Goal: Task Accomplishment & Management: Use online tool/utility

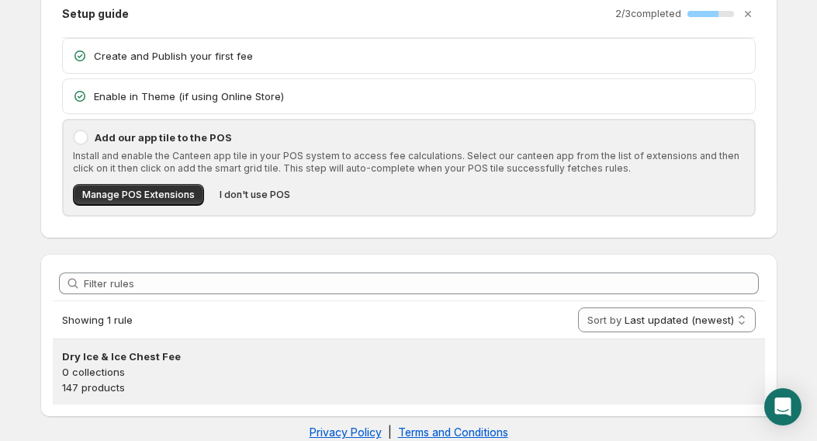
scroll to position [100, 0]
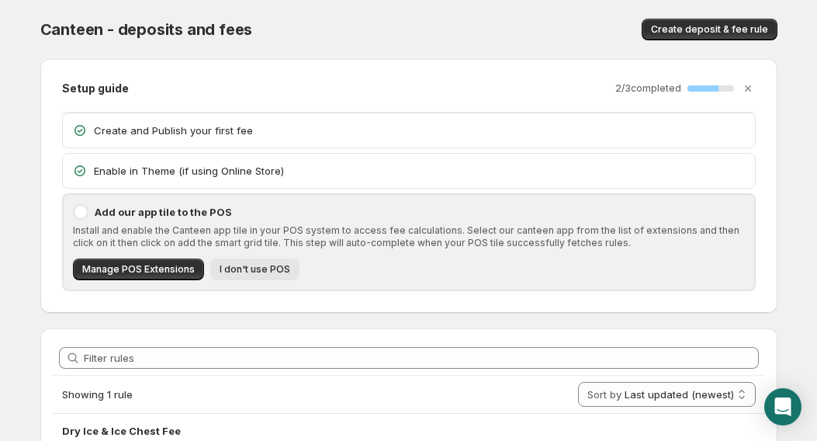
scroll to position [52, 0]
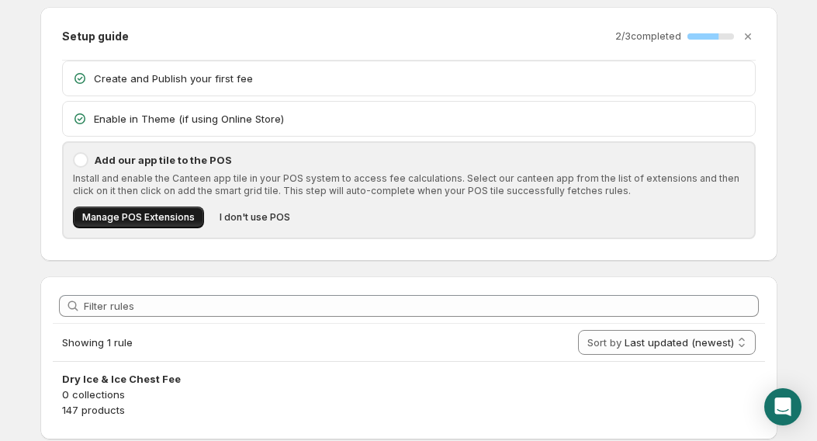
click at [142, 213] on span "Manage POS Extensions" at bounding box center [138, 217] width 112 height 12
click at [786, 402] on icon "Open Intercom Messenger" at bounding box center [783, 406] width 18 height 20
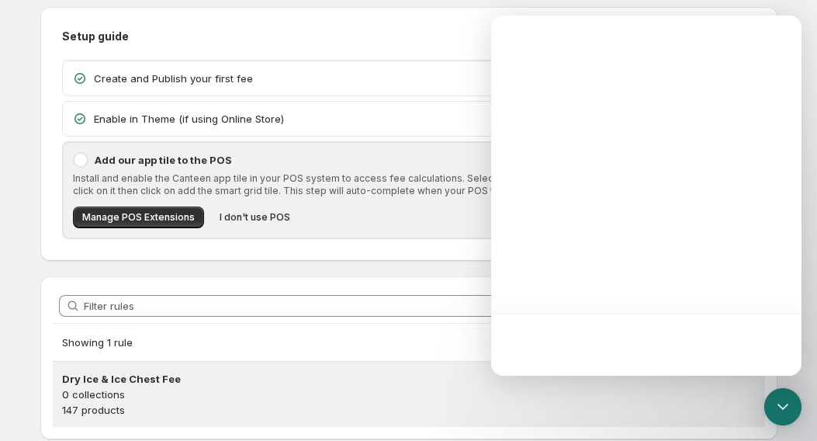
scroll to position [0, 0]
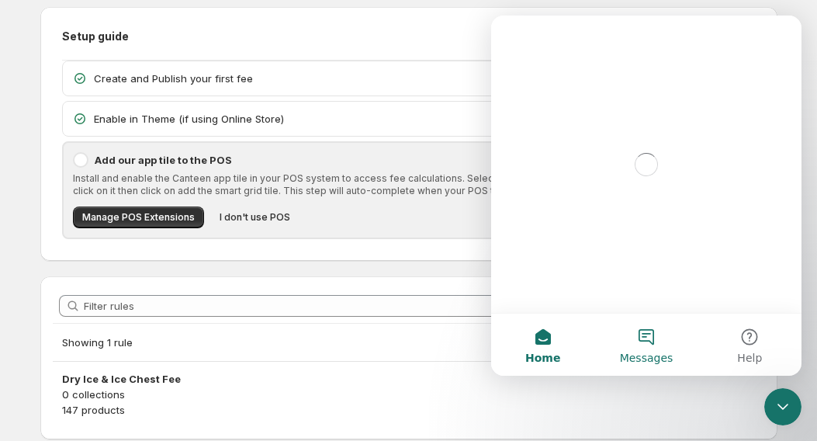
click at [652, 344] on button "Messages" at bounding box center [645, 344] width 103 height 62
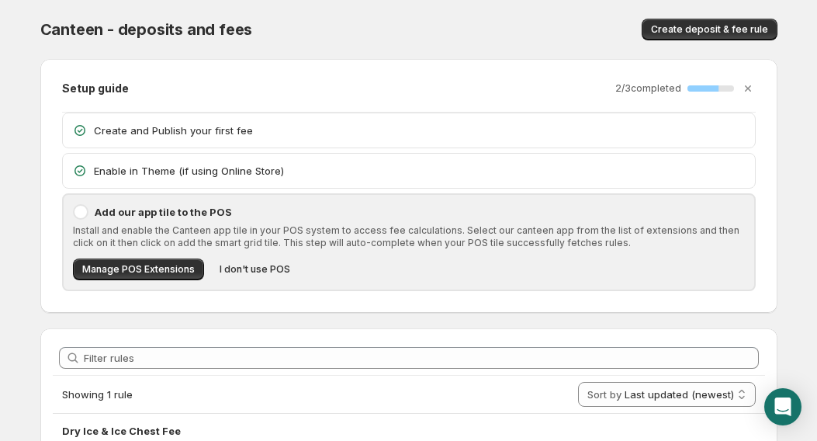
scroll to position [26, 0]
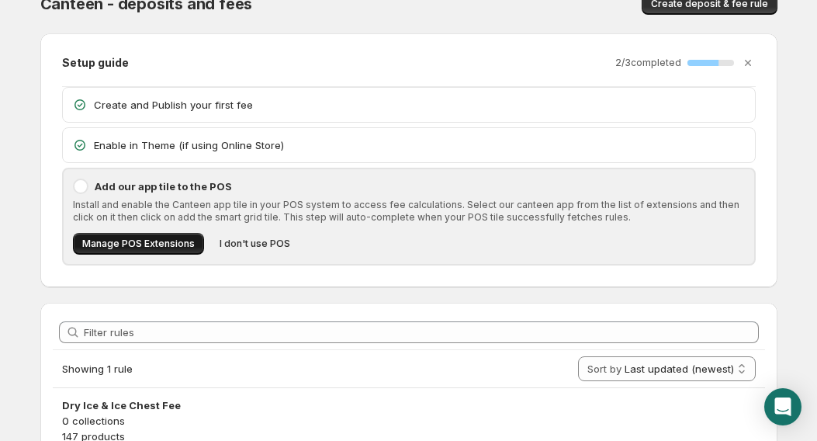
click at [125, 244] on span "Manage POS Extensions" at bounding box center [138, 243] width 112 height 12
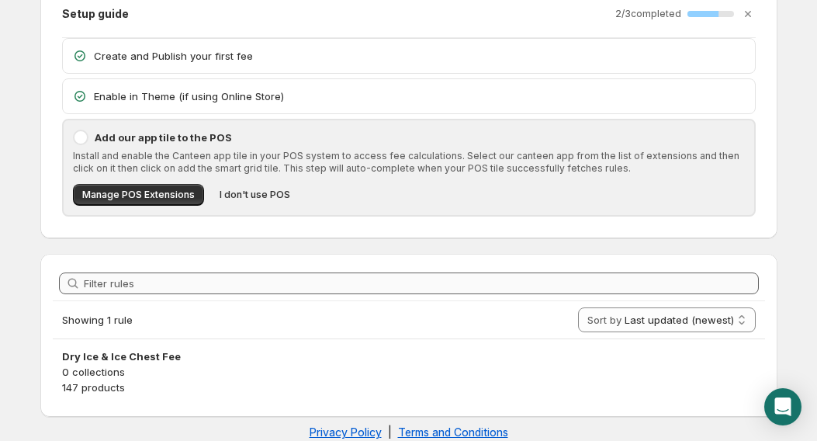
scroll to position [100, 0]
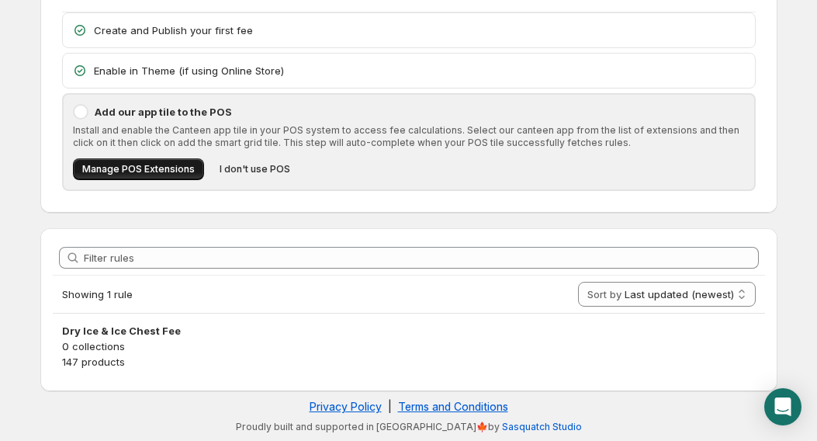
click at [154, 165] on span "Manage POS Extensions" at bounding box center [138, 169] width 112 height 12
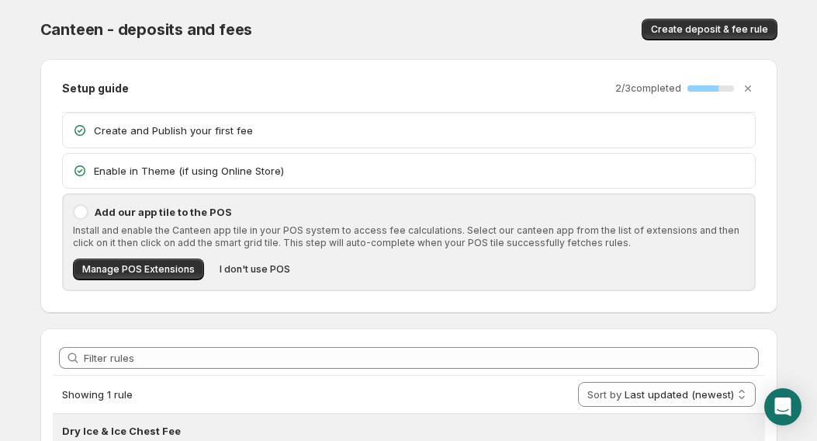
scroll to position [100, 0]
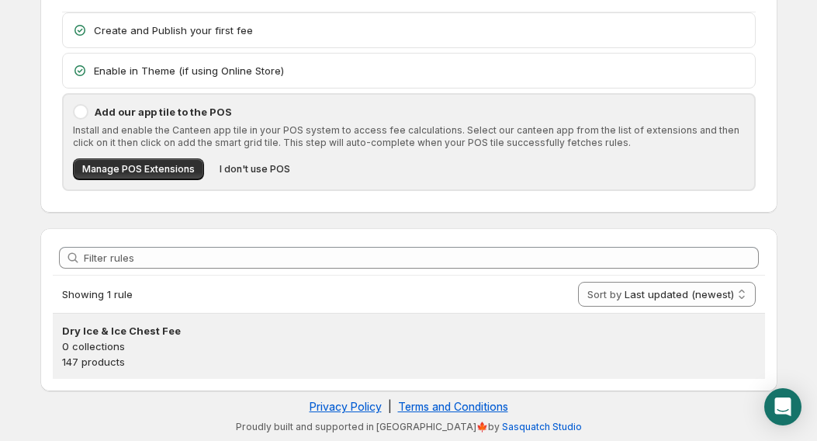
click at [118, 334] on h3 "Dry Ice & Ice Chest Fee" at bounding box center [409, 331] width 694 height 16
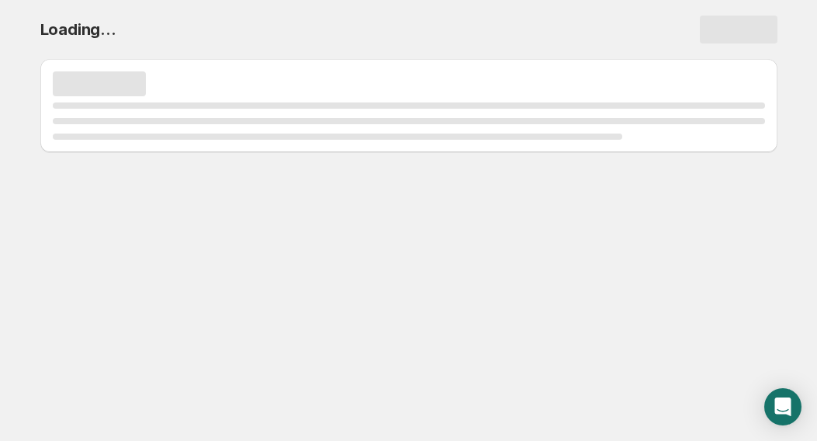
scroll to position [0, 0]
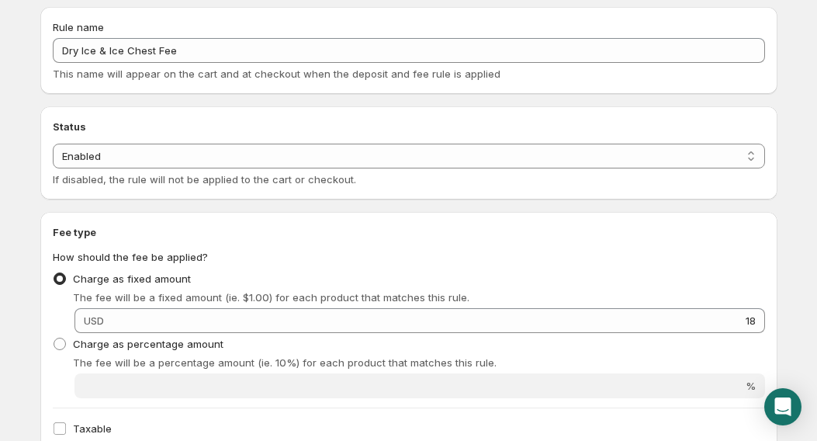
scroll to position [155, 0]
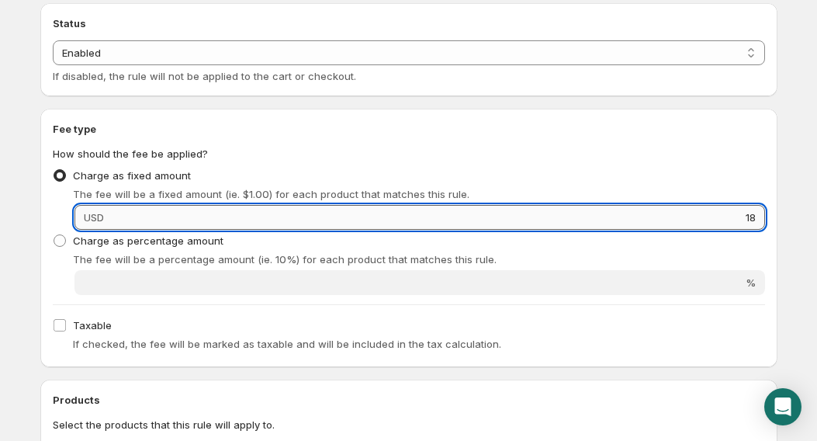
click at [549, 215] on input "18" at bounding box center [437, 217] width 656 height 25
click at [580, 144] on div "Fee type How should the fee be applied? Charge as fixed amount The fee will be …" at bounding box center [409, 238] width 712 height 234
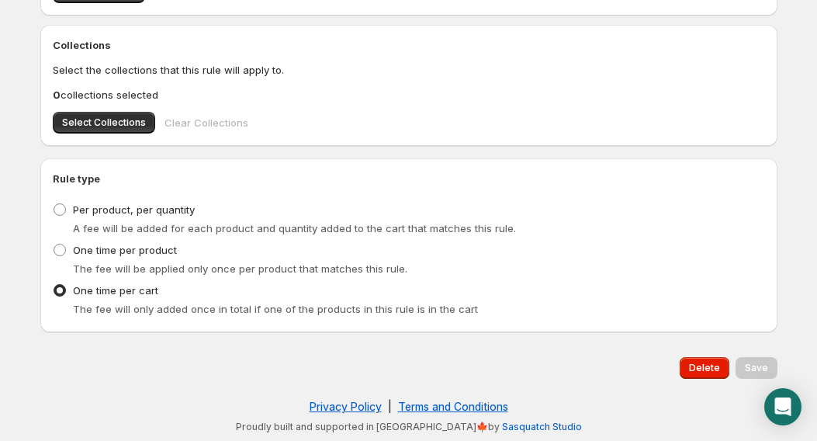
scroll to position [485, 0]
